Goal: Task Accomplishment & Management: Use online tool/utility

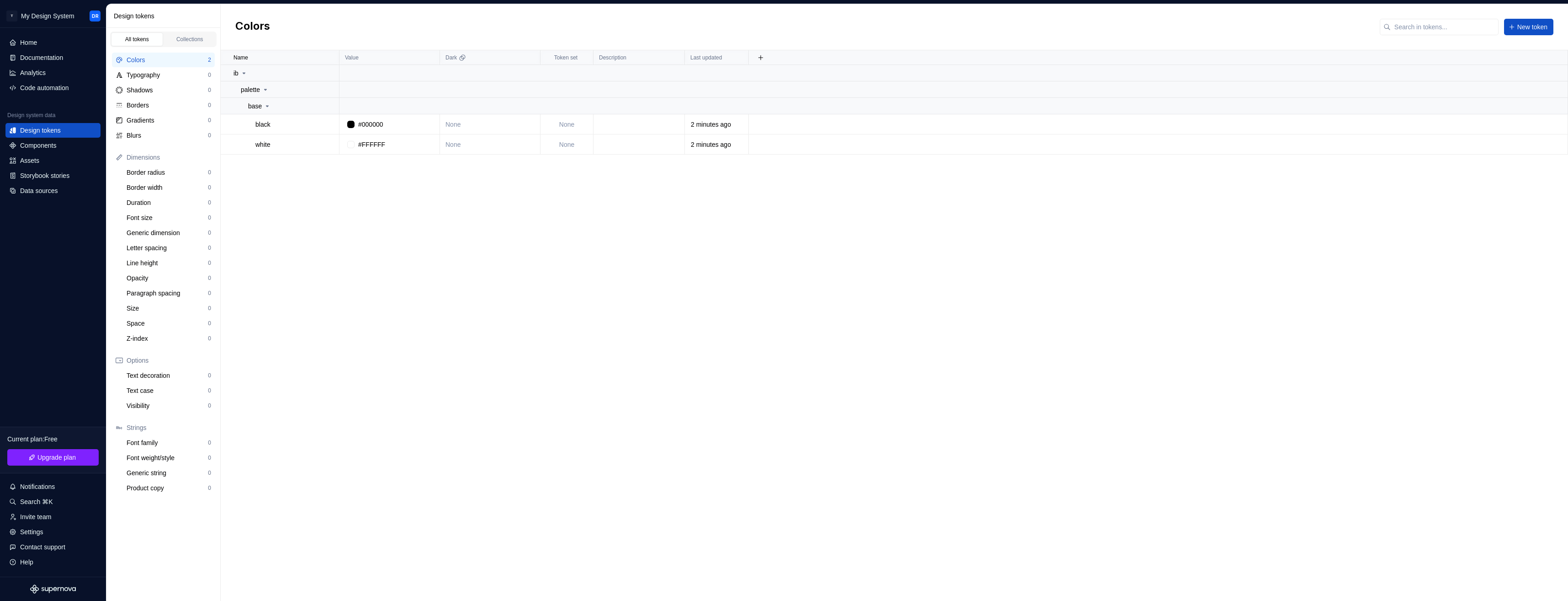
click at [445, 293] on div "Name Value Dark Token set Description Last updated ib palette base black #00000…" at bounding box center [894, 325] width 1347 height 550
click at [453, 319] on div "Name Value Dark Token set Description Last updated ib palette base black #00000…" at bounding box center [894, 325] width 1347 height 550
click at [39, 533] on div "Settings" at bounding box center [31, 531] width 24 height 9
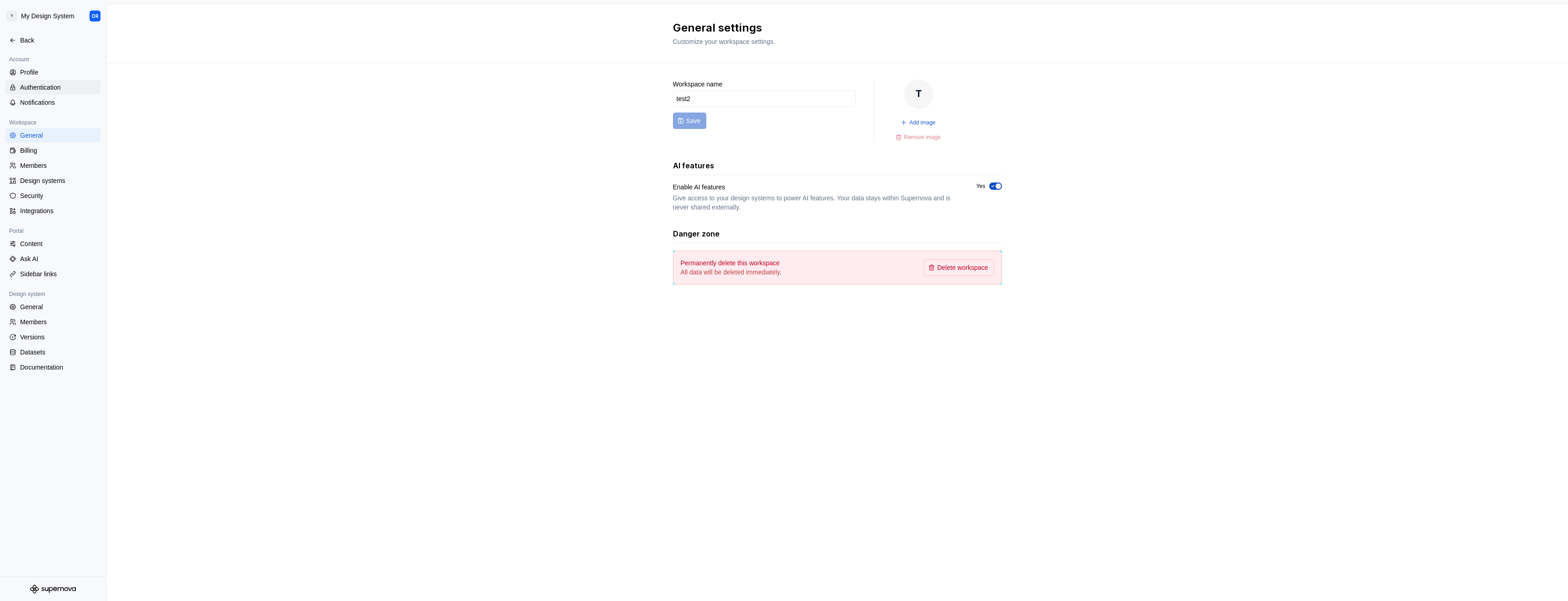
click at [27, 85] on div "Authentication" at bounding box center [58, 87] width 77 height 9
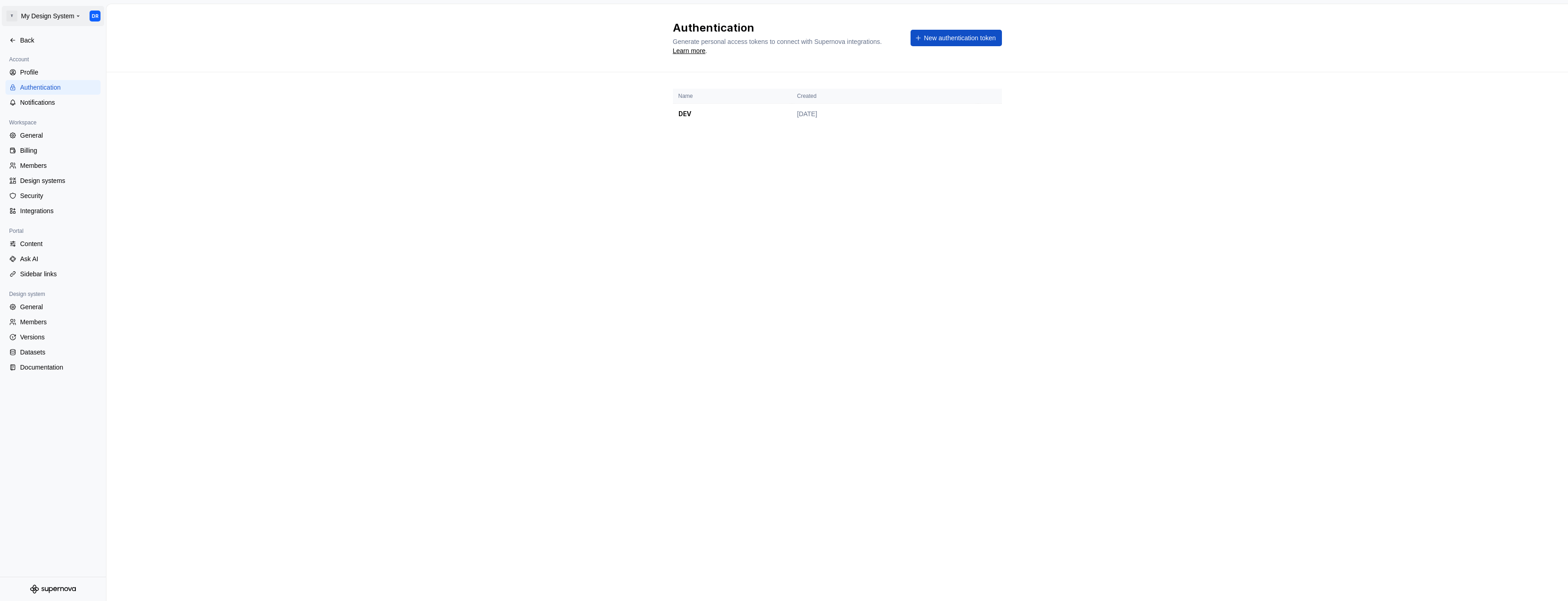
click at [63, 19] on html "T My Design System DR Back Account Profile Authentication Notifications Workspa…" at bounding box center [784, 300] width 1568 height 601
click at [137, 253] on html "T My Design System DR Back Account Profile Authentication Notifications Workspa…" at bounding box center [784, 300] width 1568 height 601
click at [29, 42] on div "Back" at bounding box center [58, 39] width 77 height 9
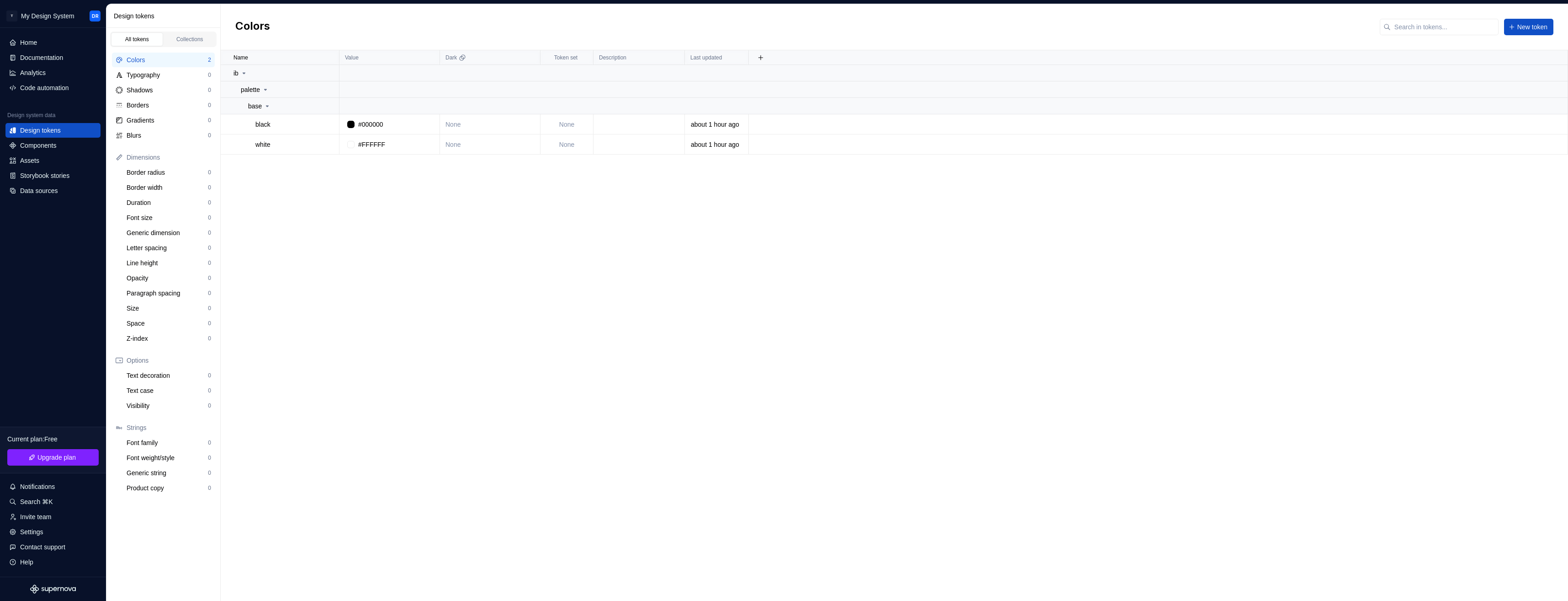
click at [1350, 294] on div "Name Value Dark Token set Description Last updated ib palette base black #00000…" at bounding box center [894, 325] width 1347 height 550
click at [38, 60] on div "Documentation" at bounding box center [41, 57] width 43 height 9
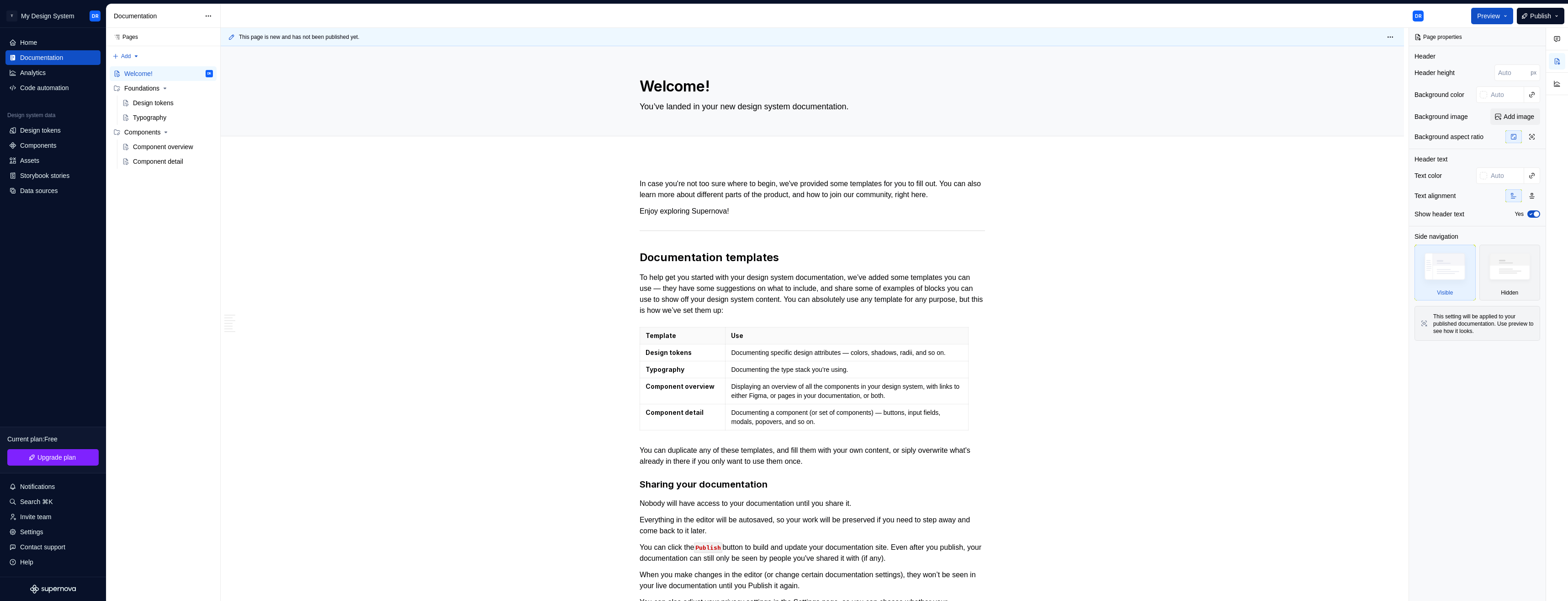
type textarea "*"
